Goal: Transaction & Acquisition: Purchase product/service

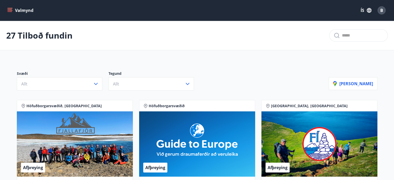
click at [15, 7] on button "Valmynd" at bounding box center [20, 10] width 29 height 9
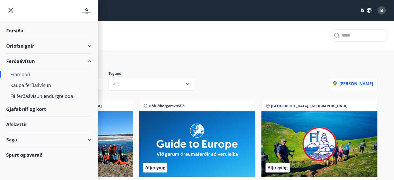
click at [37, 112] on div "Gjafabréf og kort" at bounding box center [48, 109] width 85 height 15
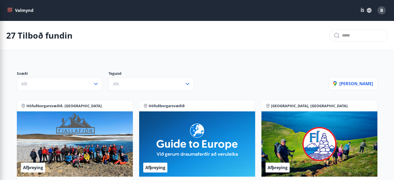
click at [9, 8] on icon "menu" at bounding box center [11, 8] width 6 height 1
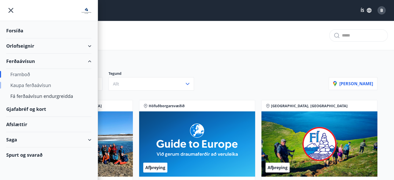
click at [36, 86] on div "Kaupa ferðaávísun" at bounding box center [48, 85] width 77 height 11
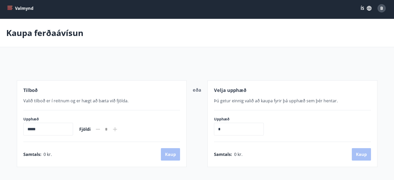
scroll to position [2, 0]
click at [7, 9] on button "Valmynd" at bounding box center [20, 8] width 29 height 9
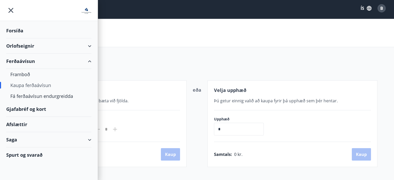
click at [34, 110] on div "Gjafabréf og kort" at bounding box center [48, 109] width 85 height 15
